Goal: Find specific page/section: Find specific page/section

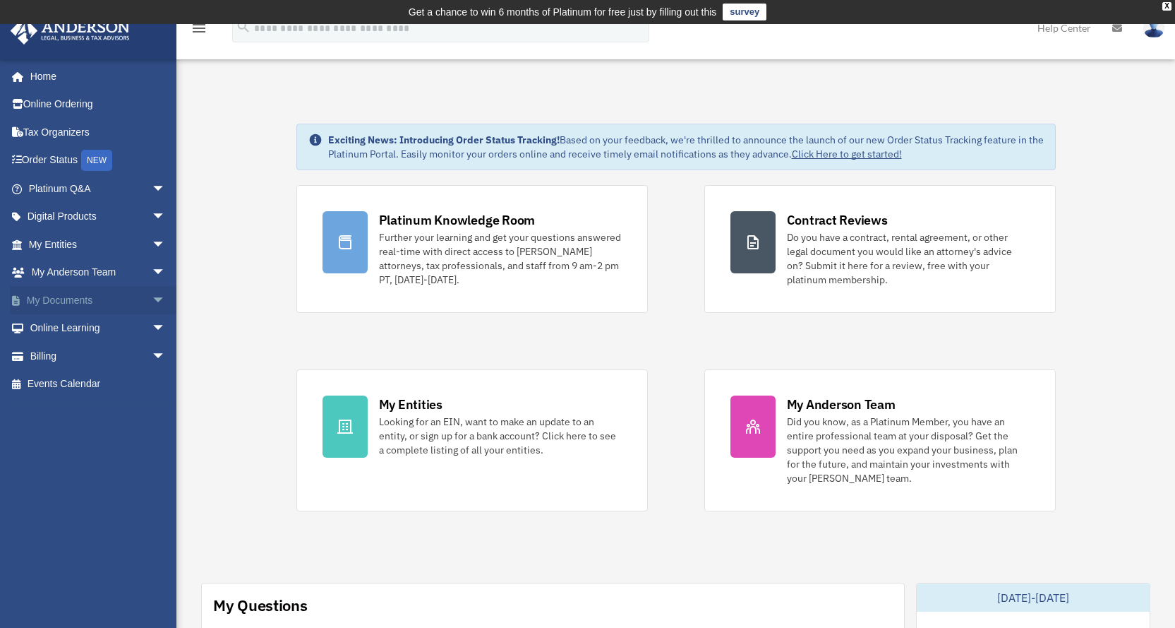
click at [85, 296] on link "My Documents arrow_drop_down" at bounding box center [98, 300] width 177 height 28
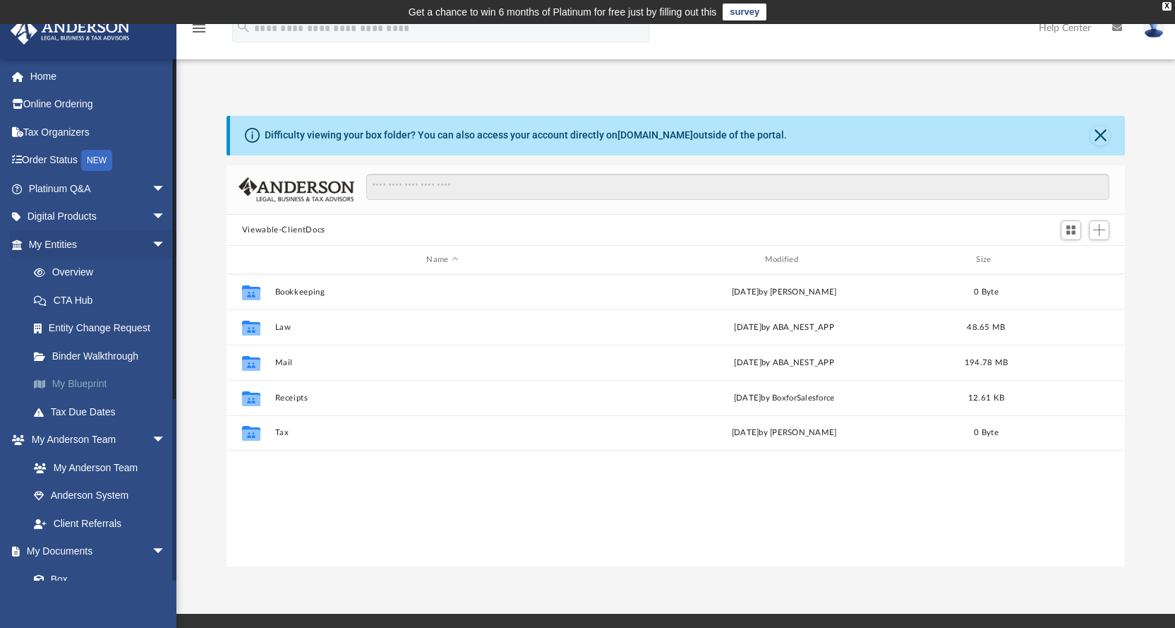
scroll to position [311, 888]
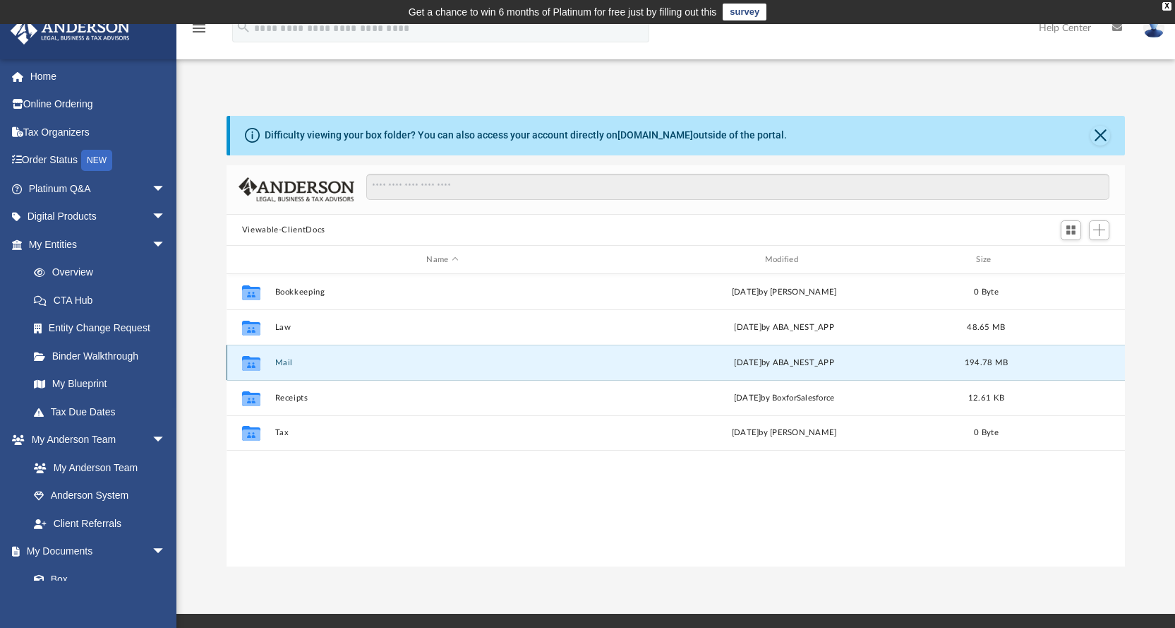
click at [285, 365] on button "Mail" at bounding box center [442, 362] width 335 height 9
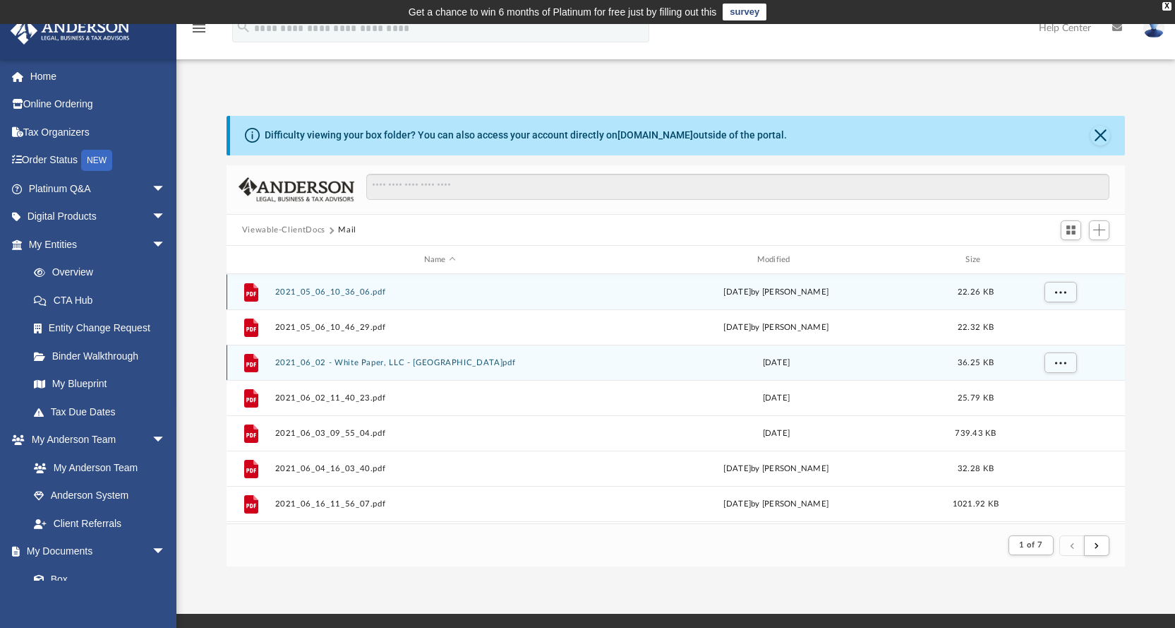
scroll to position [267, 888]
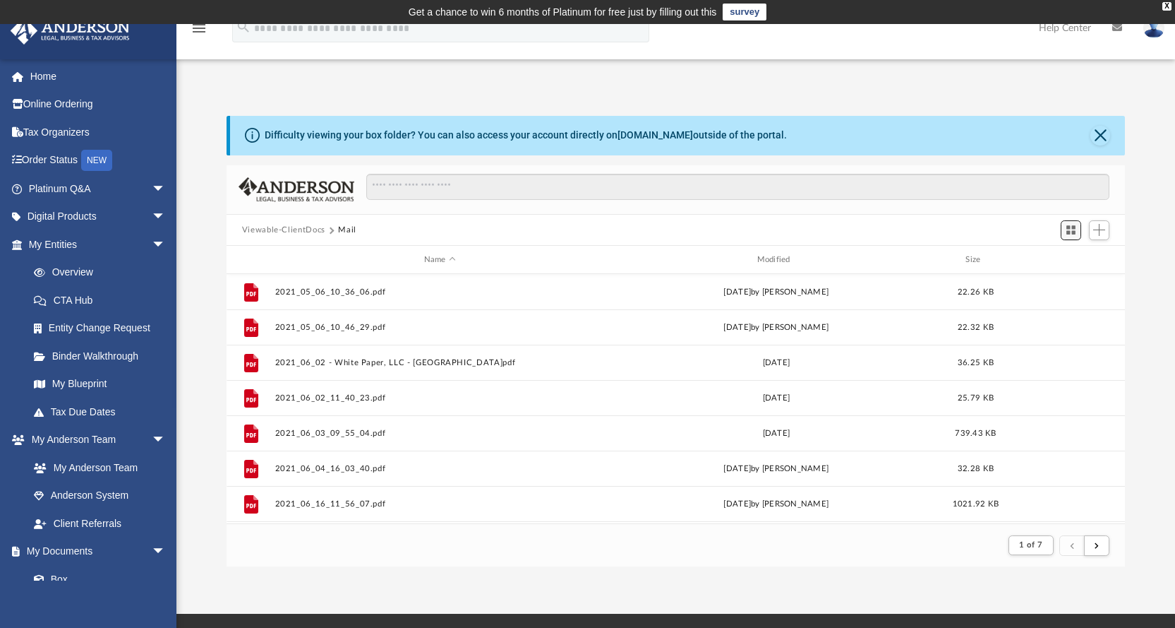
click at [1077, 229] on span "Switch to Grid View" at bounding box center [1071, 230] width 12 height 12
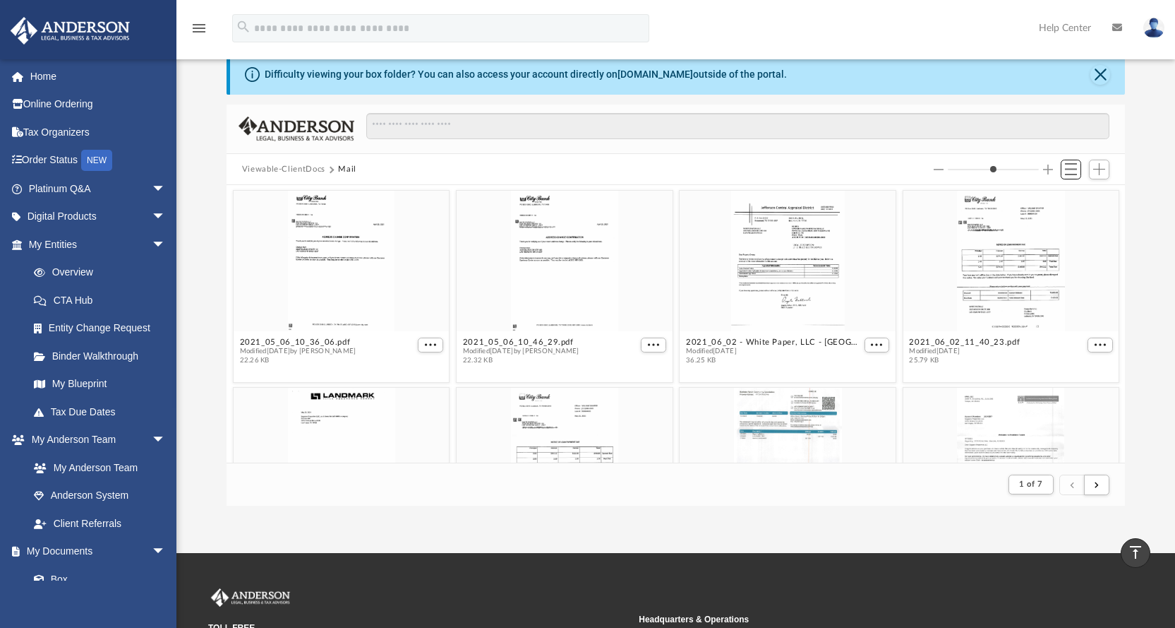
scroll to position [0, 0]
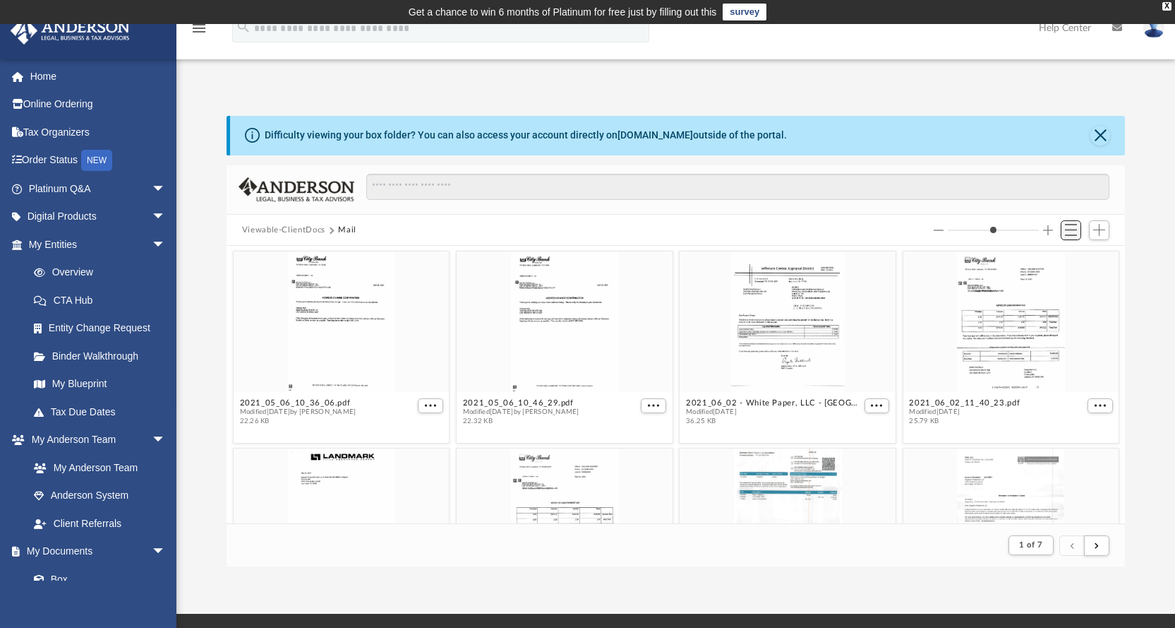
click at [1072, 225] on span "Switch to List View" at bounding box center [1071, 230] width 12 height 12
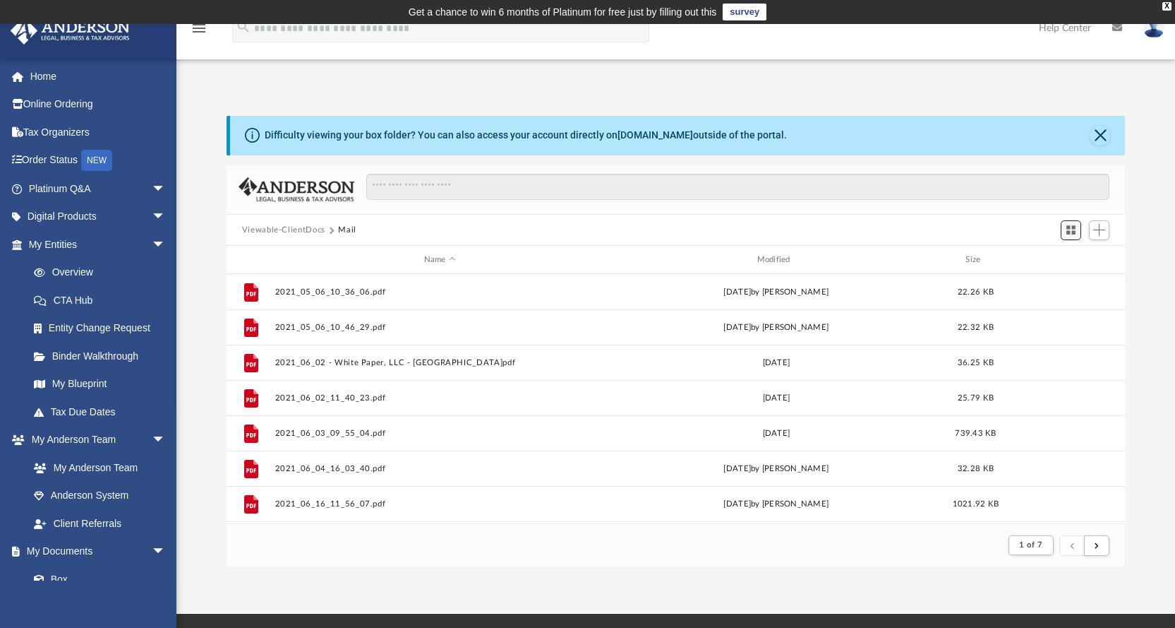
scroll to position [267, 888]
click at [776, 256] on div "Modified" at bounding box center [776, 259] width 330 height 13
click at [1088, 540] on button "submit" at bounding box center [1096, 545] width 25 height 20
click at [1089, 537] on button "submit" at bounding box center [1096, 545] width 25 height 20
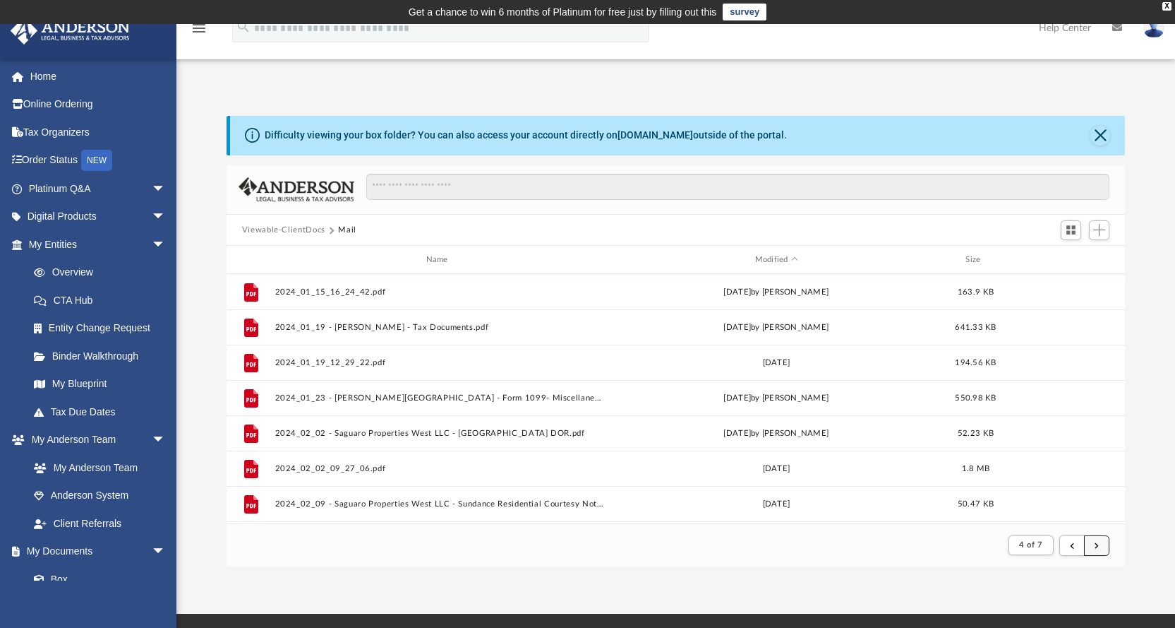
click at [1089, 537] on button "submit" at bounding box center [1096, 545] width 25 height 20
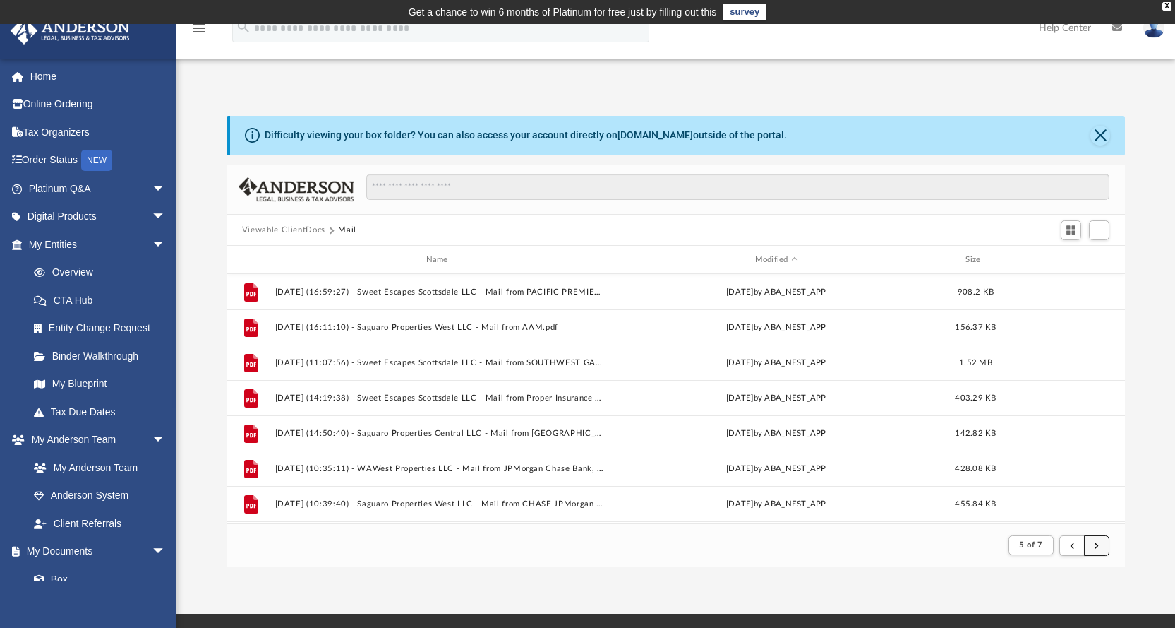
click at [1095, 550] on button "submit" at bounding box center [1096, 545] width 25 height 20
click at [1106, 544] on button "submit" at bounding box center [1096, 545] width 25 height 20
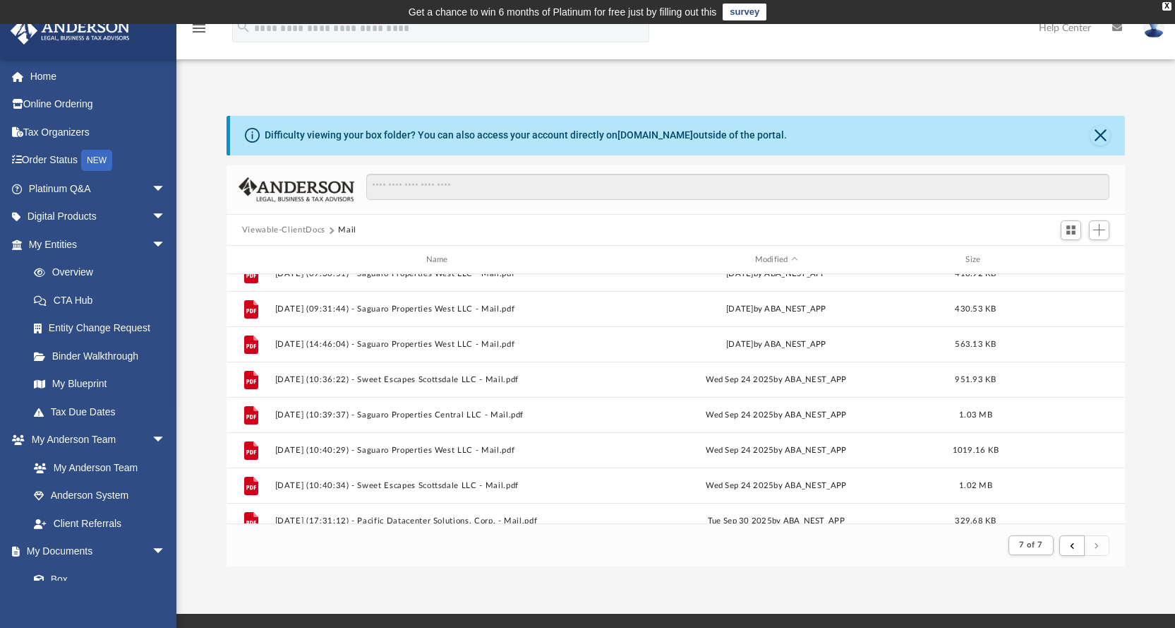
scroll to position [280, 0]
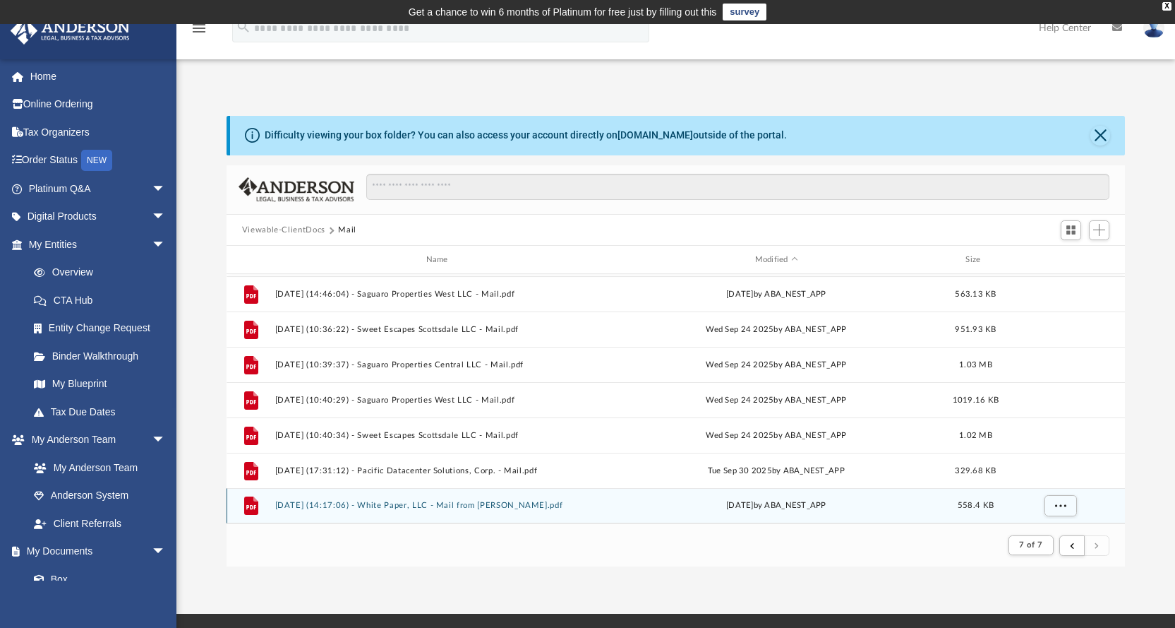
click at [489, 509] on button "2025.10.01 (14:17:06) - White Paper, LLC - Mail from Jeremy Campbell.pdf" at bounding box center [440, 505] width 330 height 9
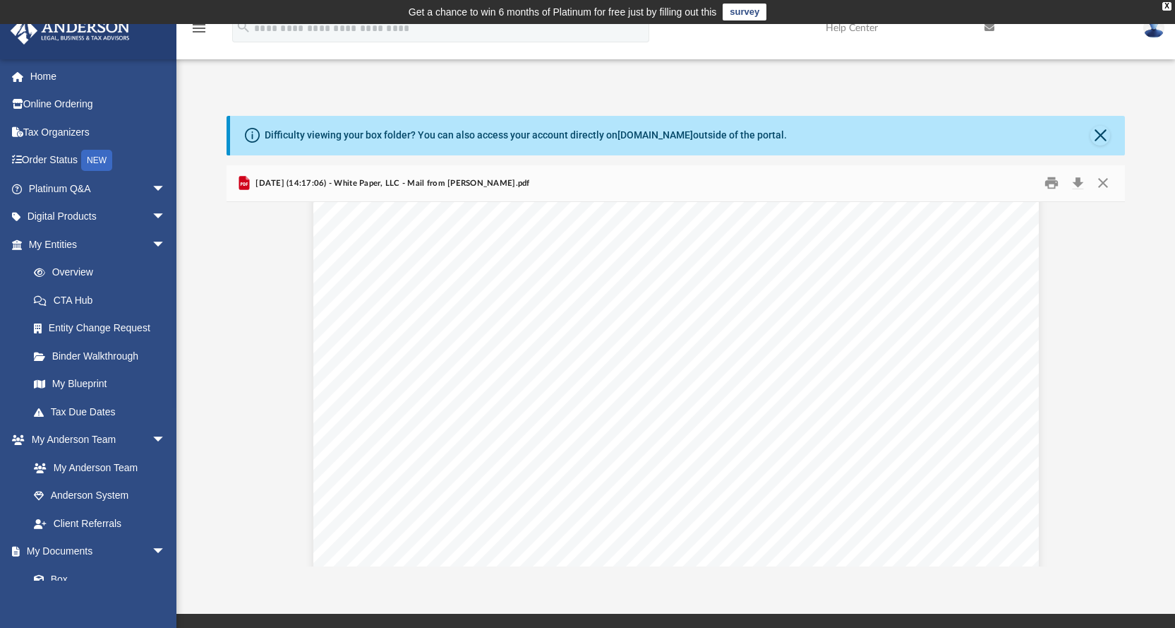
scroll to position [1061, 0]
